Goal: Information Seeking & Learning: Check status

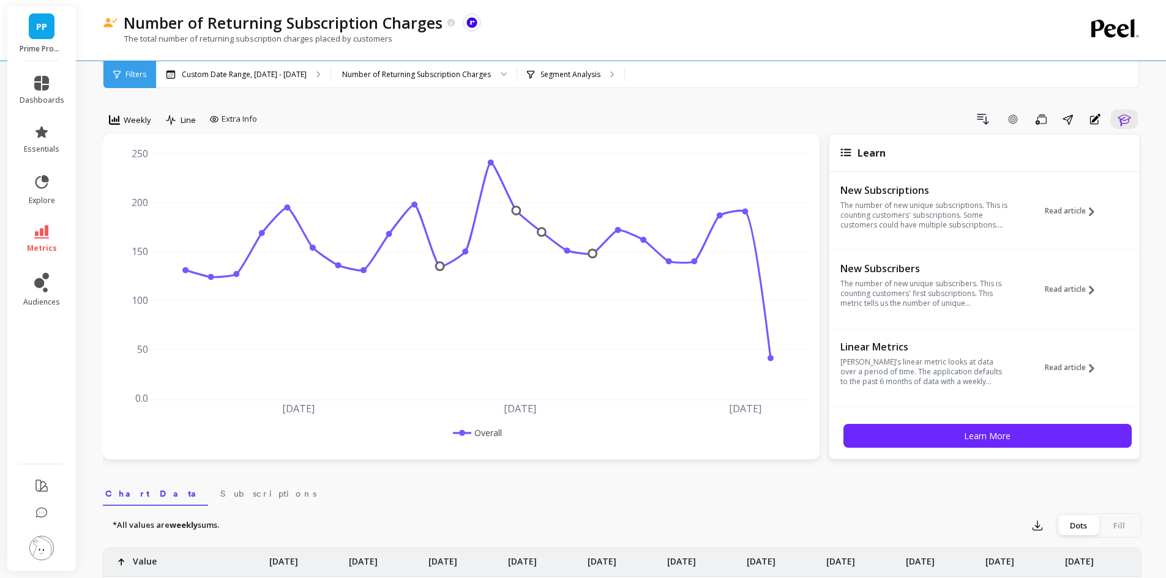
click at [48, 223] on li "metrics" at bounding box center [41, 239] width 59 height 43
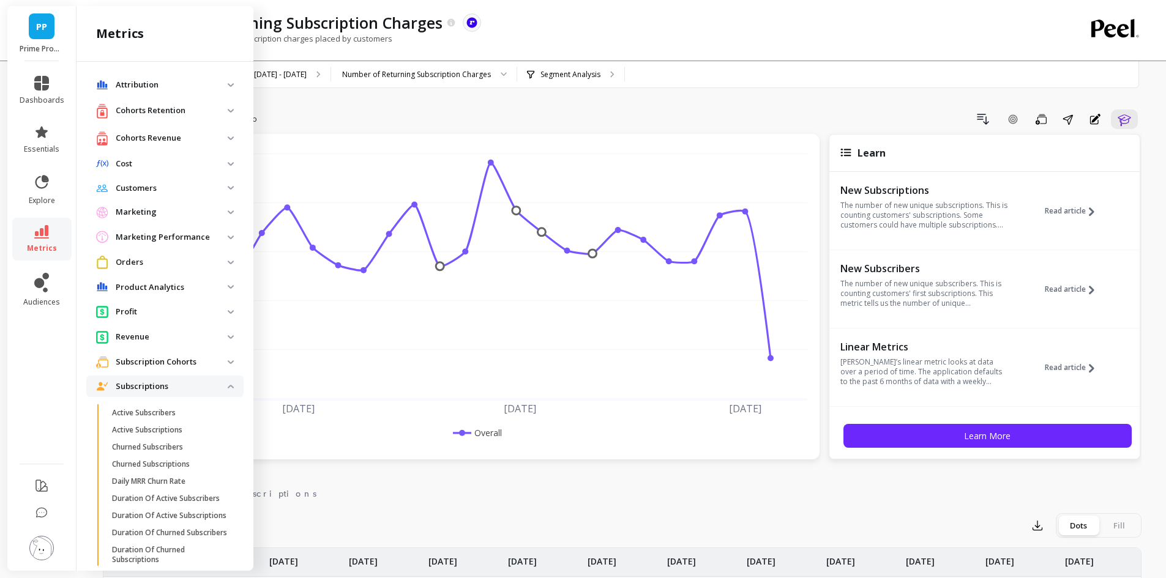
scroll to position [208, 0]
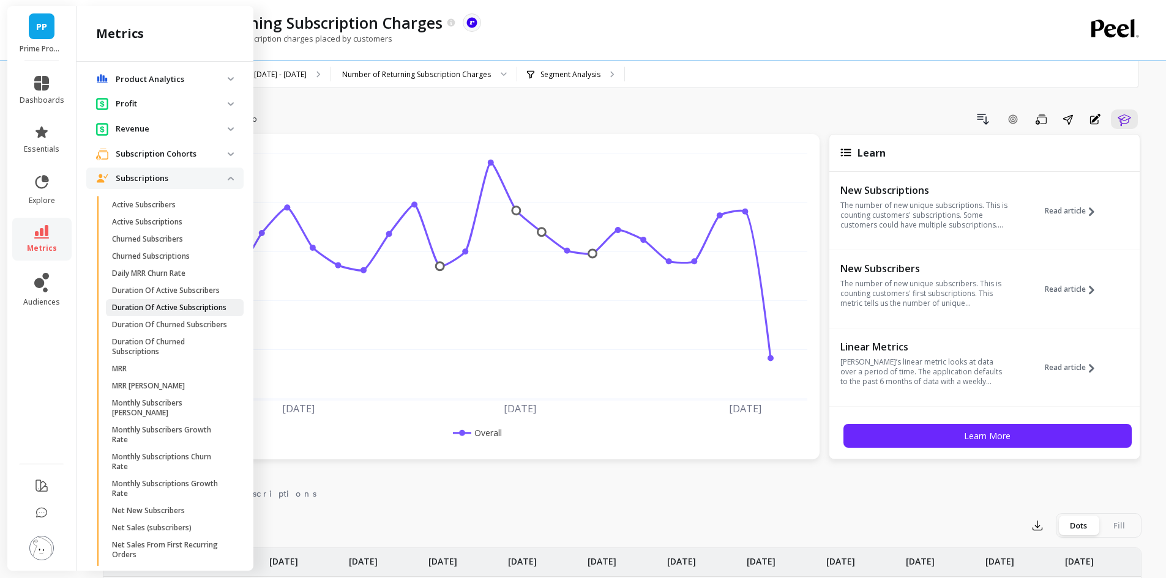
click at [179, 313] on p "Duration Of Active Subscriptions" at bounding box center [169, 308] width 114 height 10
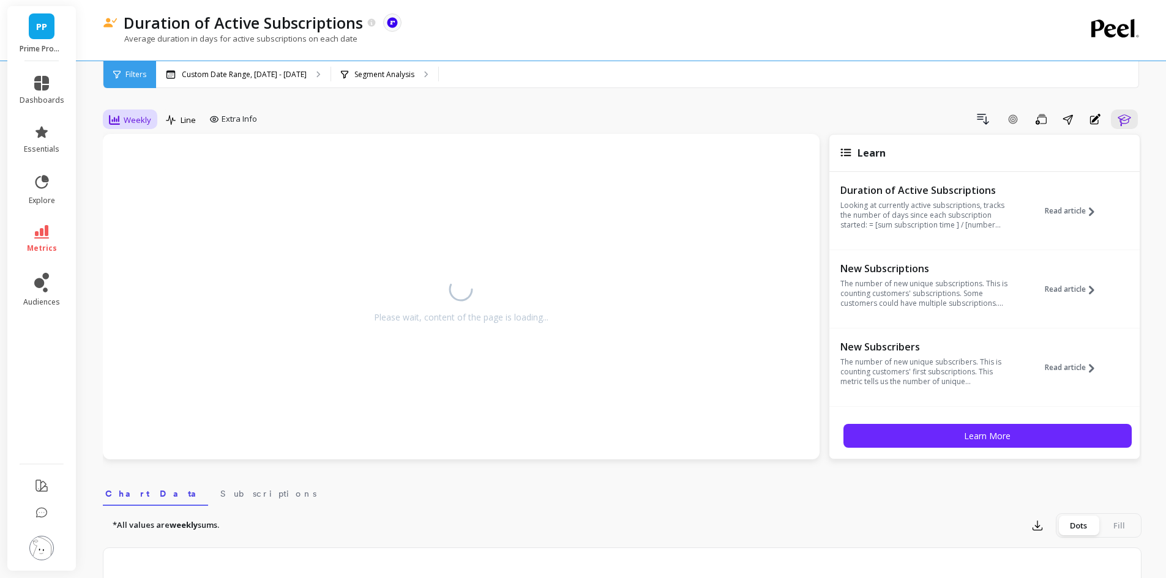
click at [121, 114] on div "Weekly" at bounding box center [130, 120] width 42 height 15
click at [158, 224] on div "Monthly" at bounding box center [148, 217] width 84 height 21
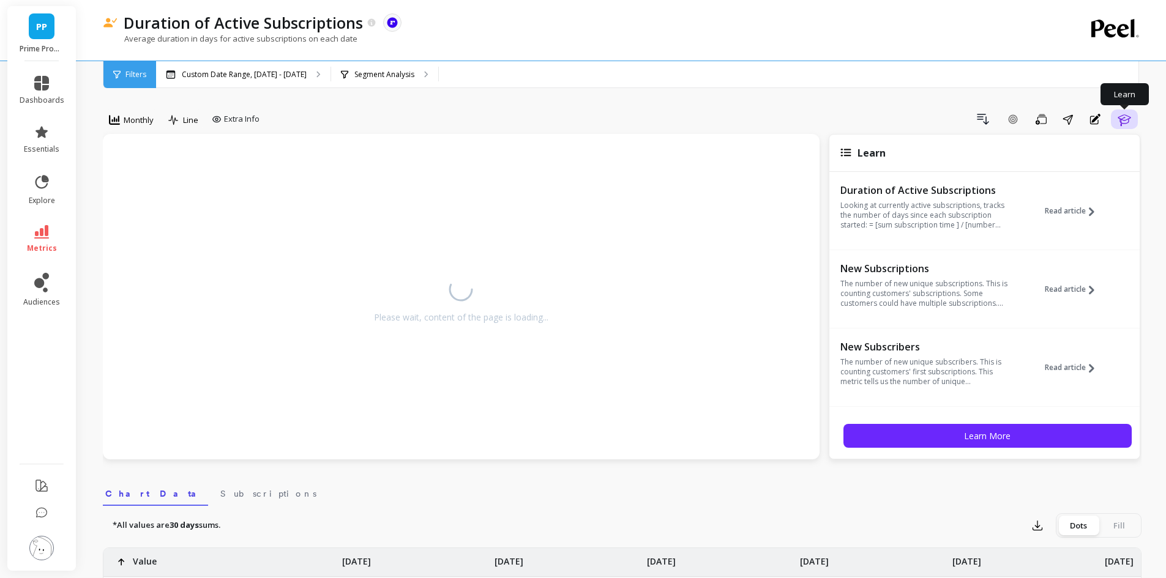
click at [1129, 124] on icon "button" at bounding box center [1124, 119] width 15 height 15
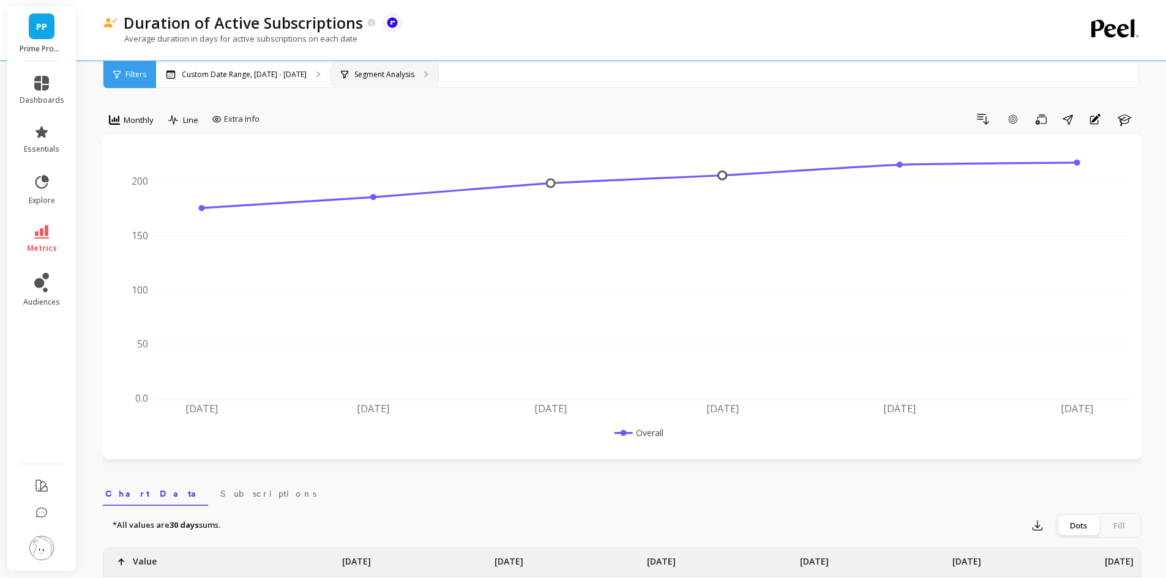
click at [390, 77] on p "Segment Analysis" at bounding box center [384, 75] width 60 height 10
click at [282, 70] on p "Custom Date Range, [DATE] - [DATE]" at bounding box center [244, 75] width 125 height 10
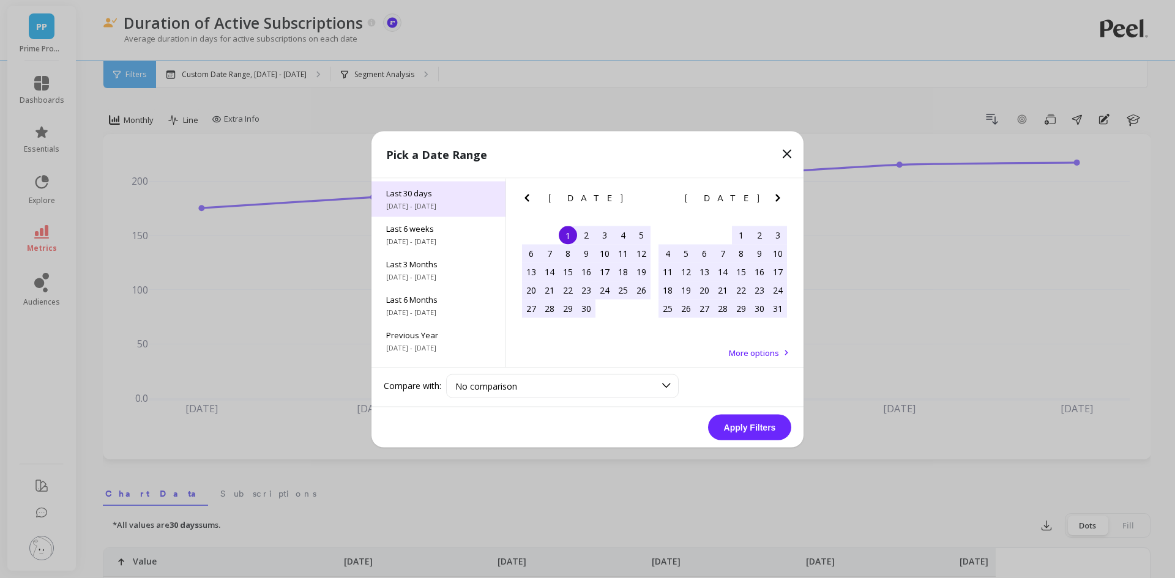
scroll to position [166, 0]
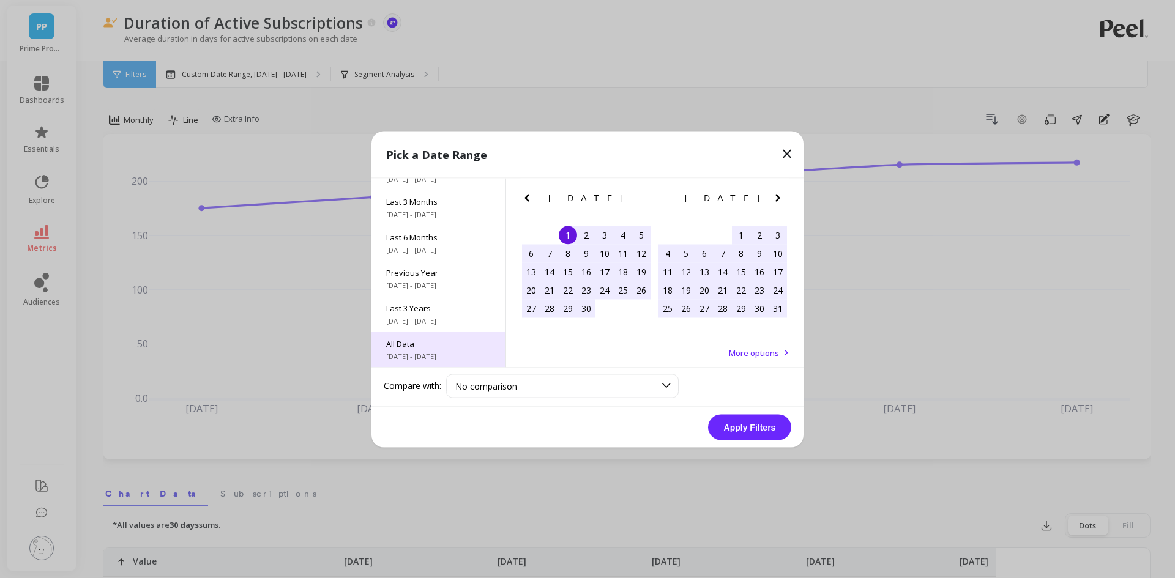
click at [437, 349] on div "All Data [DATE] - [DATE]" at bounding box center [439, 349] width 134 height 35
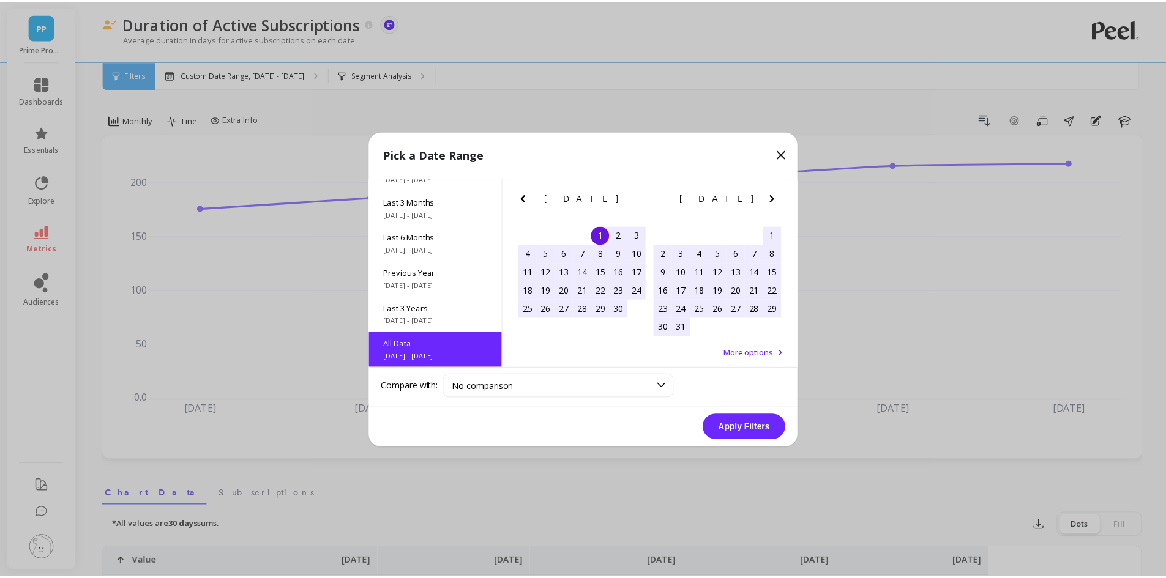
scroll to position [1, 0]
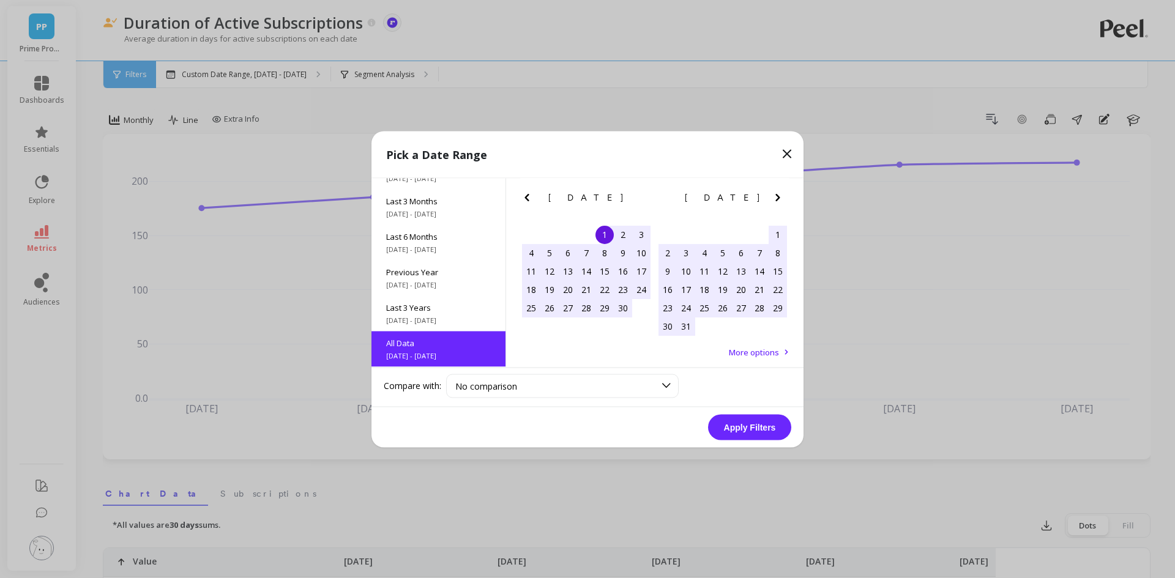
click at [749, 428] on button "Apply Filters" at bounding box center [749, 427] width 83 height 26
